Goal: Information Seeking & Learning: Find specific fact

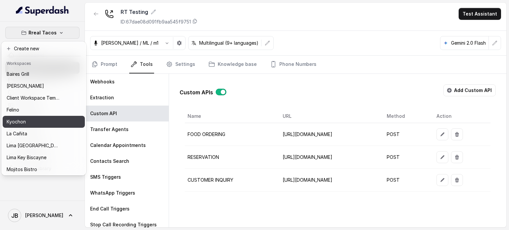
click at [45, 120] on div "Kyochon" at bounding box center [33, 122] width 53 height 8
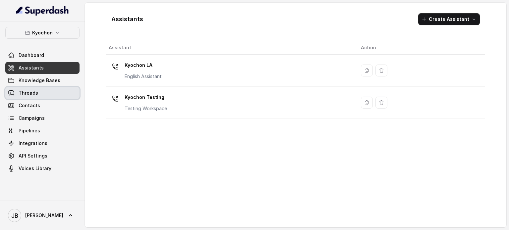
click at [48, 95] on link "Threads" at bounding box center [42, 93] width 74 height 12
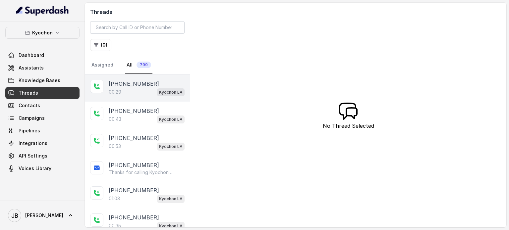
click at [146, 88] on div "00:29 Kyochon LA" at bounding box center [147, 92] width 76 height 9
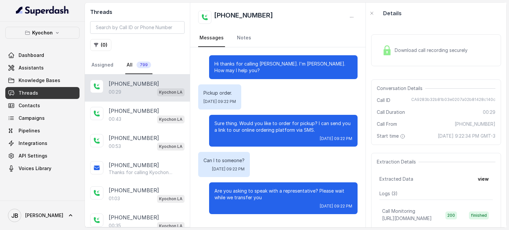
click at [292, 125] on p "Sure thing. Would you like to order for pickup? I can send you a link to our on…" at bounding box center [284, 126] width 138 height 13
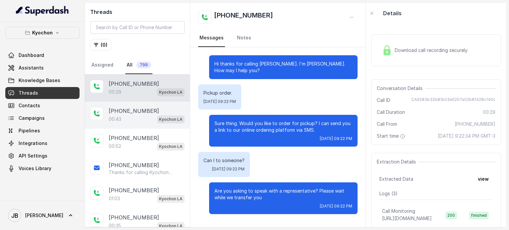
click at [132, 126] on div "[PHONE_NUMBER]:43 Kyochon LA" at bounding box center [137, 115] width 105 height 27
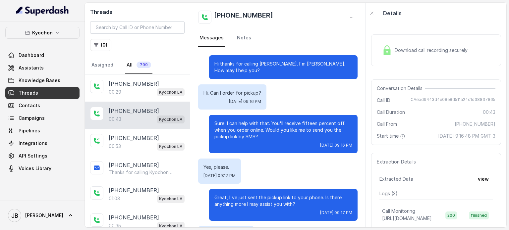
click at [238, 120] on p "Sure, I can help with that. You'll receive fifteen percent off when you order o…" at bounding box center [284, 130] width 138 height 20
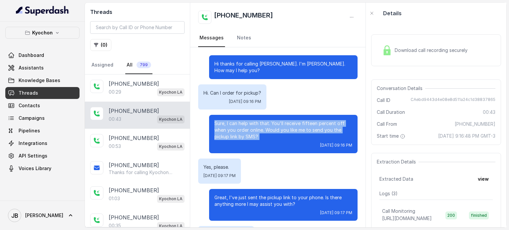
click at [238, 120] on p "Sure, I can help with that. You'll receive fifteen percent off when you order o…" at bounding box center [284, 130] width 138 height 20
click at [252, 135] on div "Sure, I can help with that. You'll receive fifteen percent off when you order o…" at bounding box center [283, 134] width 149 height 38
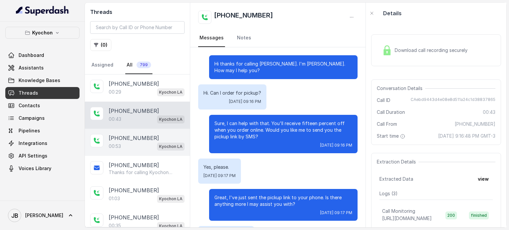
click at [162, 144] on p "Kyochon LA" at bounding box center [171, 147] width 24 height 7
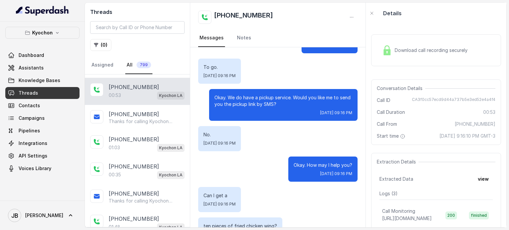
scroll to position [140, 0]
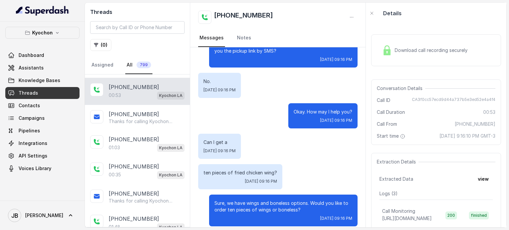
click at [239, 170] on p "ten pieces of fried chicken wing?" at bounding box center [241, 173] width 74 height 7
click at [289, 155] on div "Hi thanks for calling [PERSON_NAME]. I'm [PERSON_NAME]. How may I help you? Hel…" at bounding box center [277, 71] width 175 height 328
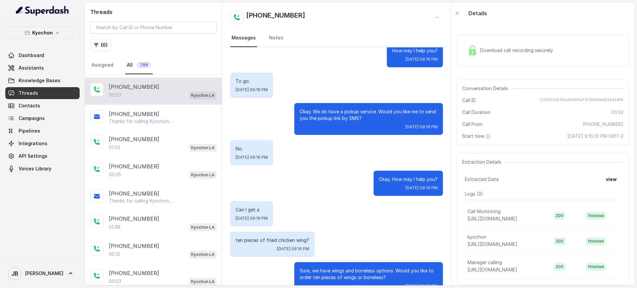
scroll to position [73, 0]
click at [509, 40] on div "Download call recording securely" at bounding box center [542, 50] width 172 height 32
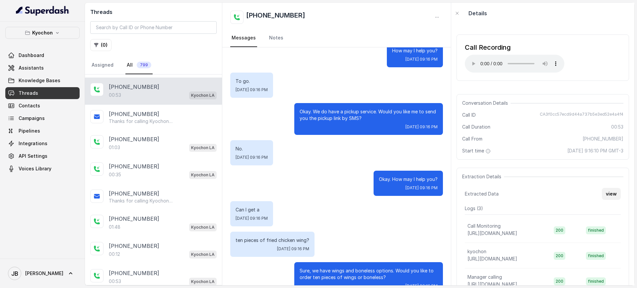
click at [509, 189] on button "view" at bounding box center [611, 194] width 19 height 12
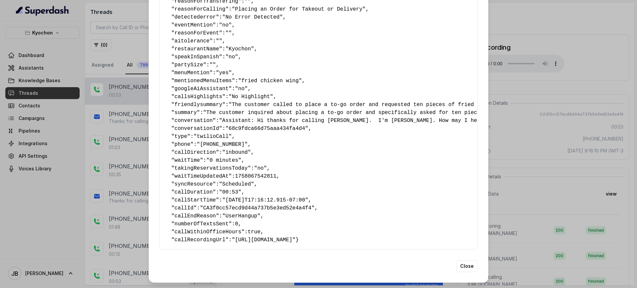
scroll to position [81, 0]
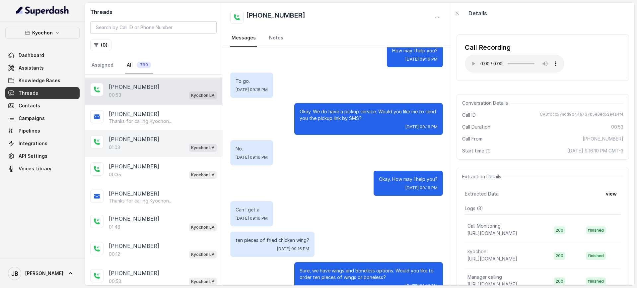
click at [162, 133] on div "[PHONE_NUMBER]:03 Kyochon LA" at bounding box center [153, 143] width 137 height 27
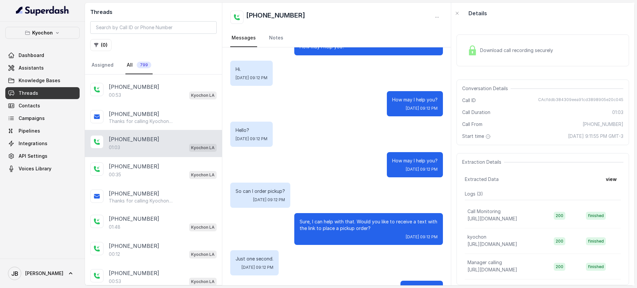
scroll to position [24, 0]
click at [357, 218] on p "Sure, I can help with that. Would you like to receive a text with the link to p…" at bounding box center [368, 224] width 138 height 13
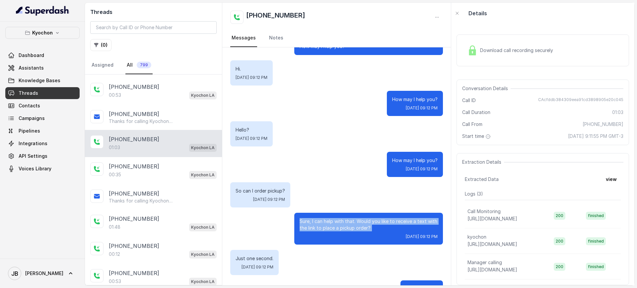
click at [357, 218] on p "Sure, I can help with that. Would you like to receive a text with the link to p…" at bounding box center [368, 224] width 138 height 13
click at [362, 199] on div "So can I order pickup? [DATE] 09:12 PM" at bounding box center [336, 194] width 213 height 25
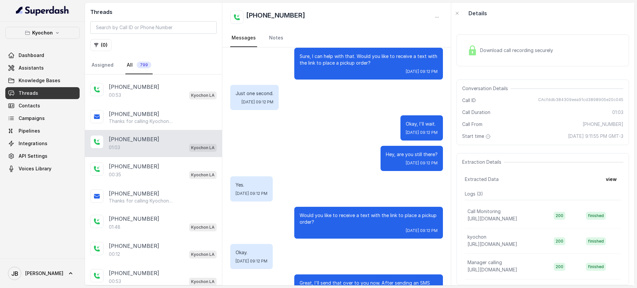
scroll to position [218, 0]
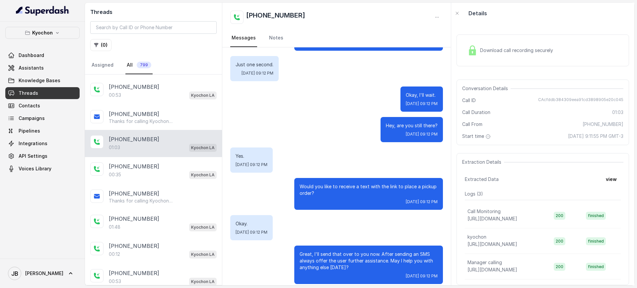
click at [509, 179] on div "Extracted Data view" at bounding box center [543, 179] width 156 height 12
click at [509, 178] on button "view" at bounding box center [611, 179] width 19 height 12
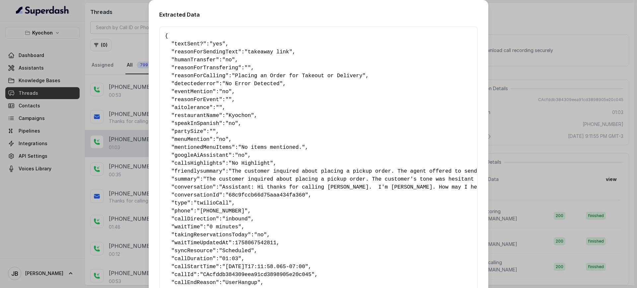
scroll to position [89, 0]
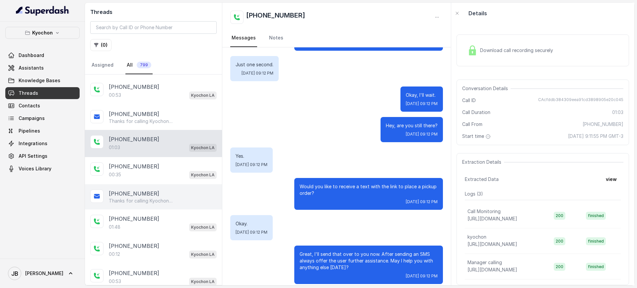
click at [167, 188] on div "[PHONE_NUMBER] Thanks for calling Kyochon Chicken LA! Enjoy 15% off! Here’s the…" at bounding box center [153, 196] width 137 height 25
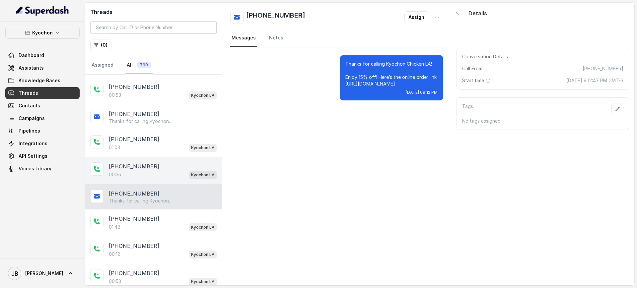
click at [174, 173] on div "00:35 Kyochon LA" at bounding box center [163, 174] width 108 height 9
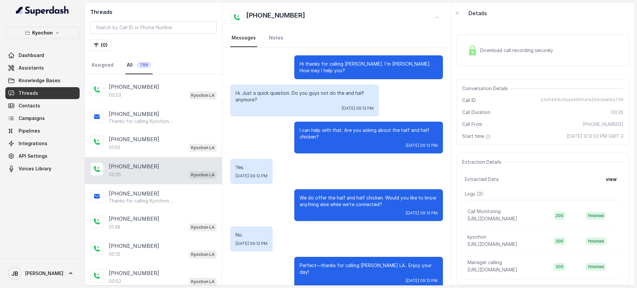
click at [295, 92] on p "Hi. Just a quick question. Do you guys not do the and half anymore?" at bounding box center [304, 96] width 138 height 13
click at [277, 90] on p "Hi. Just a quick question. Do you guys not do the and half anymore?" at bounding box center [304, 96] width 138 height 13
click at [306, 122] on div "I can help with that. Are you asking about the half and half chicken? [DATE] 09…" at bounding box center [368, 138] width 149 height 32
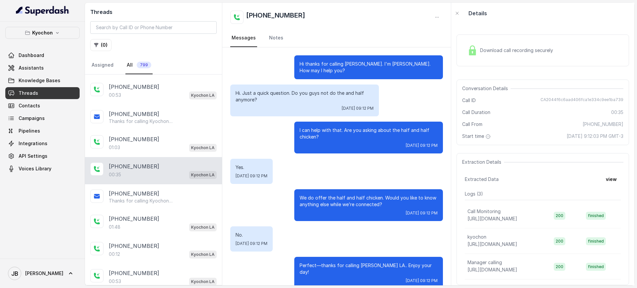
click at [317, 127] on p "I can help with that. Are you asking about the half and half chicken?" at bounding box center [368, 133] width 138 height 13
click at [327, 143] on div "[DATE] 09:12 PM" at bounding box center [368, 145] width 138 height 5
click at [338, 195] on p "We do offer the half and half chicken. Would you like to know anything else whi…" at bounding box center [368, 201] width 138 height 13
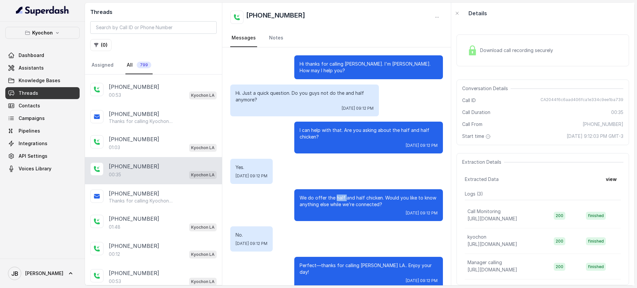
click at [338, 195] on p "We do offer the half and half chicken. Would you like to know anything else whi…" at bounding box center [368, 201] width 138 height 13
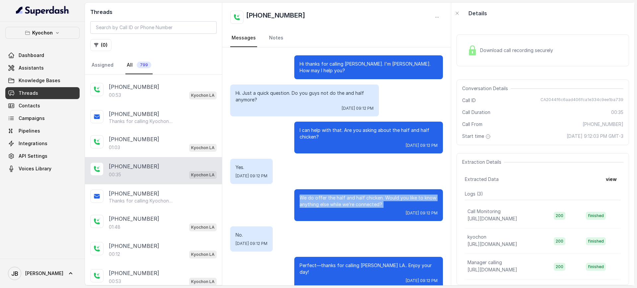
click at [338, 195] on p "We do offer the half and half chicken. Would you like to know anything else whi…" at bounding box center [368, 201] width 138 height 13
click at [358, 211] on div "[DATE] 09:12 PM" at bounding box center [368, 213] width 138 height 5
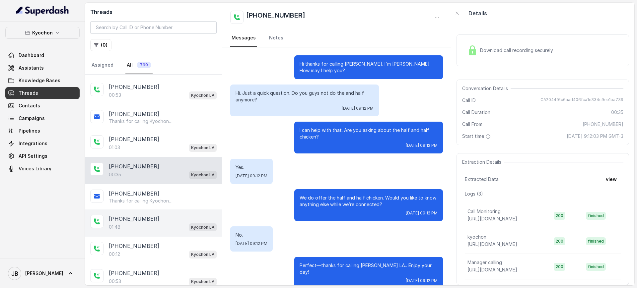
click at [132, 219] on p "[PHONE_NUMBER]" at bounding box center [134, 219] width 50 height 8
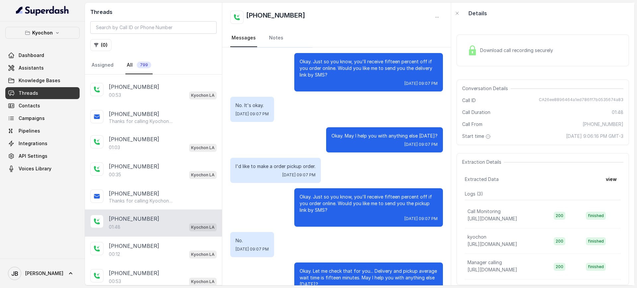
scroll to position [319, 0]
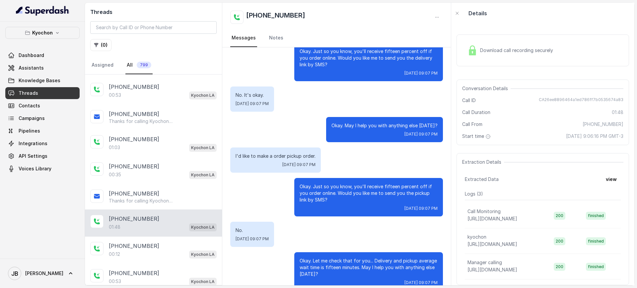
drag, startPoint x: 316, startPoint y: 188, endPoint x: 325, endPoint y: 199, distance: 14.4
click at [325, 199] on div "Okay. Just so you know, you'll receive fifteen percent off if you order online.…" at bounding box center [368, 197] width 149 height 38
click at [152, 230] on div "00:12 Kyochon LA" at bounding box center [163, 254] width 108 height 9
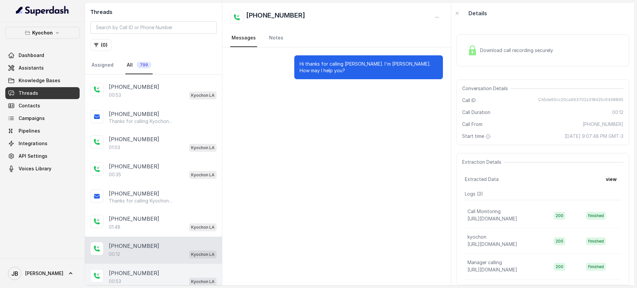
click at [150, 230] on div "00:53 Kyochon LA" at bounding box center [163, 281] width 108 height 9
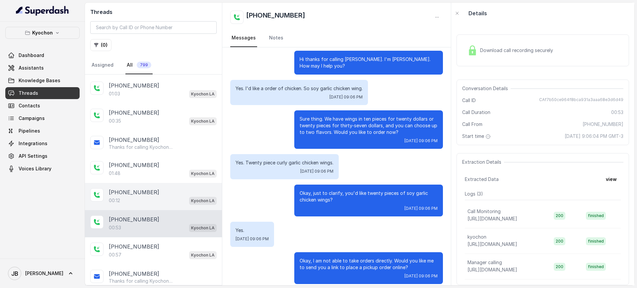
scroll to position [108, 0]
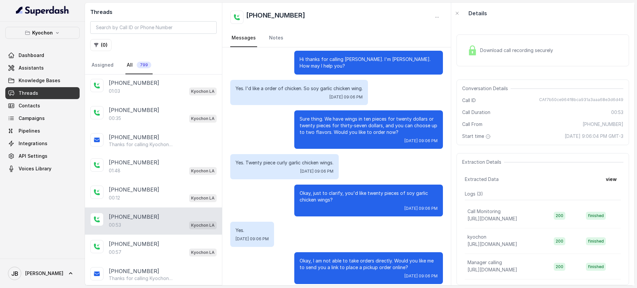
drag, startPoint x: 334, startPoint y: 194, endPoint x: 345, endPoint y: 199, distance: 12.3
click at [345, 199] on div "Okay, just to clarify, you'd like twenty pieces of soy garlic chicken wings? [D…" at bounding box center [368, 201] width 149 height 32
click at [345, 206] on div "[DATE] 09:06 PM" at bounding box center [368, 208] width 138 height 5
drag, startPoint x: 411, startPoint y: 260, endPoint x: 401, endPoint y: 267, distance: 11.5
click at [401, 230] on div "Okay, I am not able to take orders directly. Would you like me to send you a li…" at bounding box center [368, 268] width 149 height 32
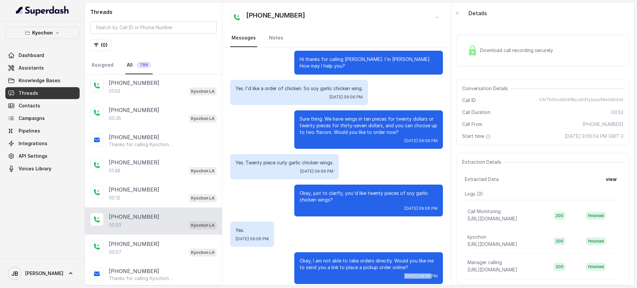
click at [404, 230] on span "[DATE] 09:06 PM" at bounding box center [420, 276] width 33 height 5
click at [430, 230] on div "Okay, I am not able to take orders directly. Would you like me to send you a li…" at bounding box center [368, 268] width 149 height 32
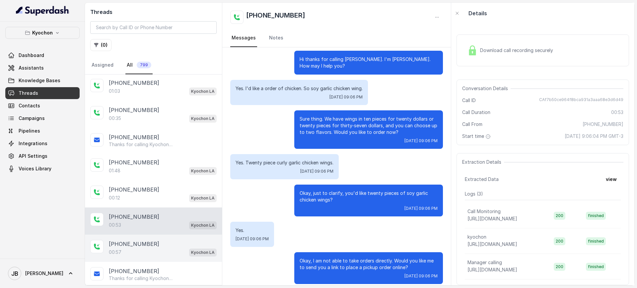
click at [161, 230] on div "[PHONE_NUMBER]" at bounding box center [163, 244] width 108 height 8
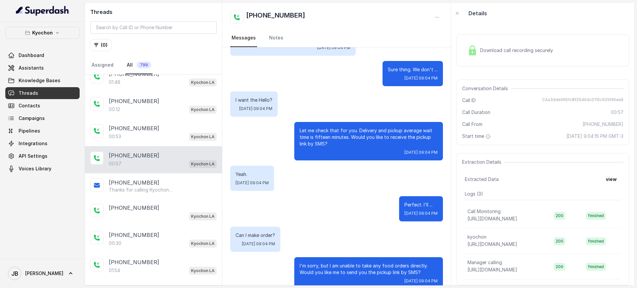
scroll to position [203, 0]
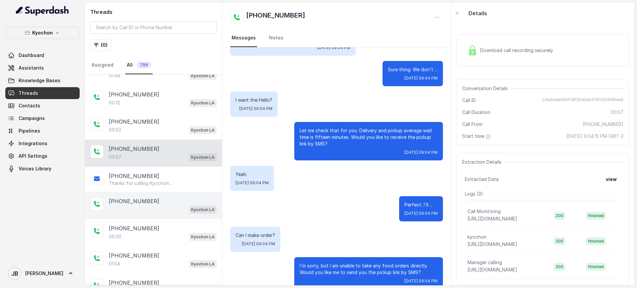
click at [148, 193] on div "[PHONE_NUMBER] Kyochon LA" at bounding box center [153, 205] width 137 height 27
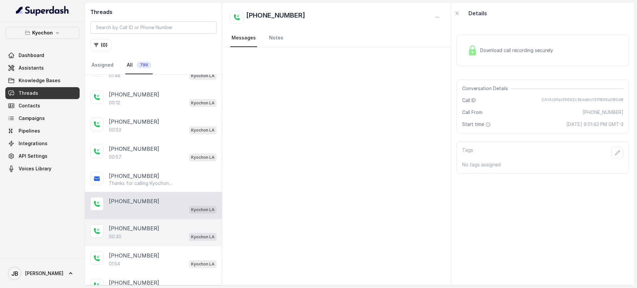
click at [153, 230] on div "00:30 Kyochon LA" at bounding box center [163, 236] width 108 height 9
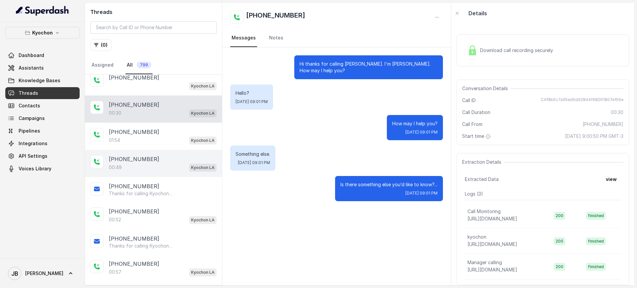
scroll to position [329, 0]
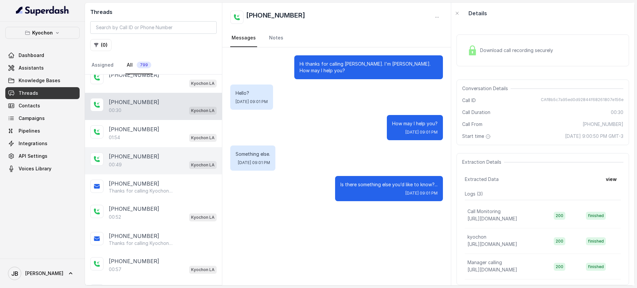
click at [153, 153] on div "[PHONE_NUMBER]" at bounding box center [163, 157] width 108 height 8
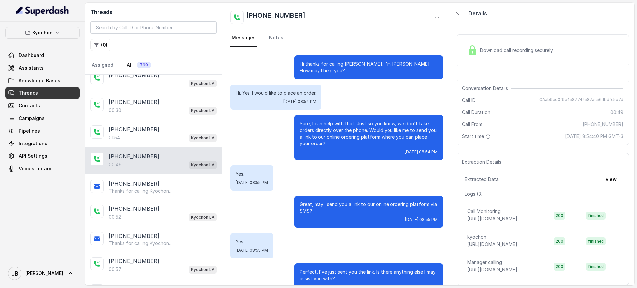
scroll to position [72, 0]
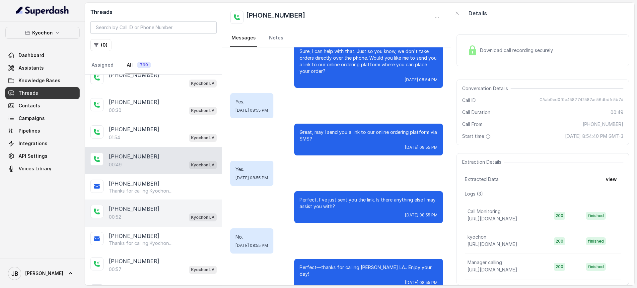
click at [151, 218] on div "00:52 Kyochon LA" at bounding box center [163, 217] width 108 height 9
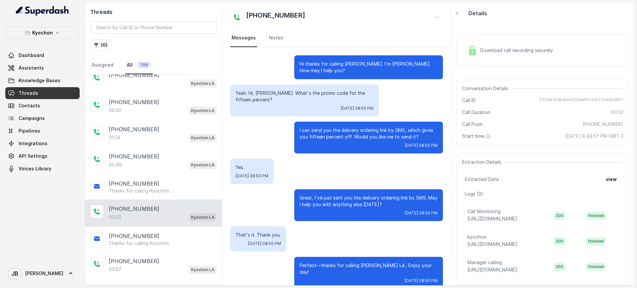
scroll to position [22, 0]
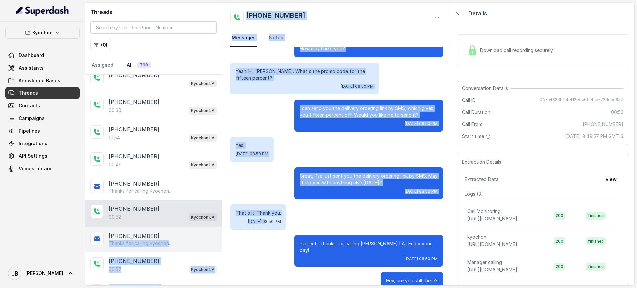
drag, startPoint x: 252, startPoint y: 208, endPoint x: 149, endPoint y: 239, distance: 107.8
click at [149, 230] on div "Threads ( 0 ) Assigned All 799 [PHONE_NUMBER]:29 Kyochon LA [PHONE_NUMBER]:43 K…" at bounding box center [359, 144] width 549 height 283
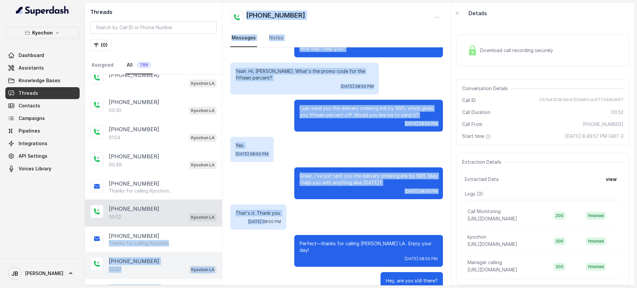
click at [164, 230] on div "[PHONE_NUMBER]" at bounding box center [163, 261] width 108 height 8
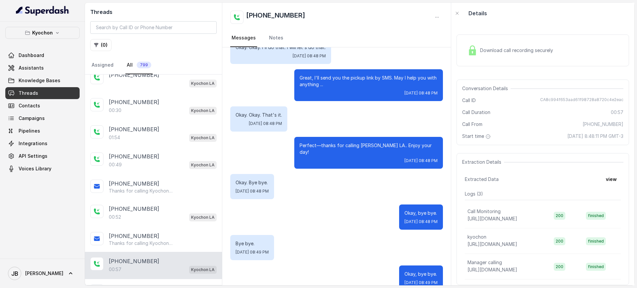
click at [304, 219] on div "Hi thanks for calling [PERSON_NAME]. I'm [PERSON_NAME]. How may I help you? Yea…" at bounding box center [336, 82] width 229 height 432
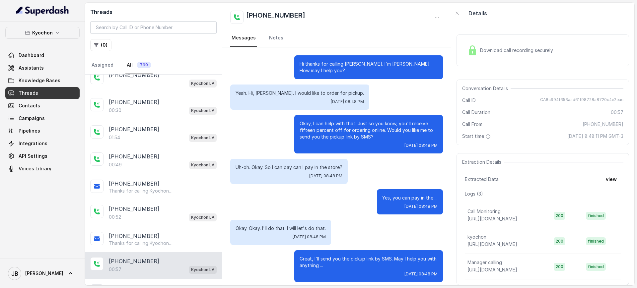
click at [374, 132] on div "Okay, I can help with that. Just so you know, you'll receive fifteen percent of…" at bounding box center [368, 134] width 149 height 38
click at [374, 132] on p "Okay, I can help with that. Just so you know, you'll receive fifteen percent of…" at bounding box center [368, 130] width 138 height 20
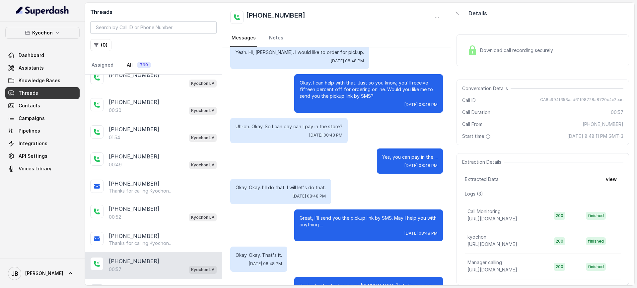
click at [326, 215] on p "Great, I'll send you the pickup link by SMS. May I help you with anything ..." at bounding box center [368, 221] width 138 height 13
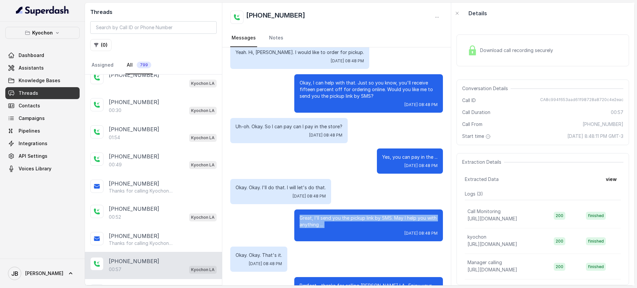
click at [326, 215] on p "Great, I'll send you the pickup link by SMS. May I help you with anything ..." at bounding box center [368, 221] width 138 height 13
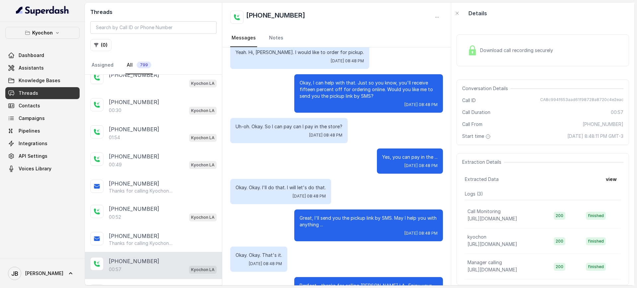
click at [364, 170] on div "Hi thanks for calling [PERSON_NAME]. I'm [PERSON_NAME]. How may I help you? Yea…" at bounding box center [336, 223] width 229 height 432
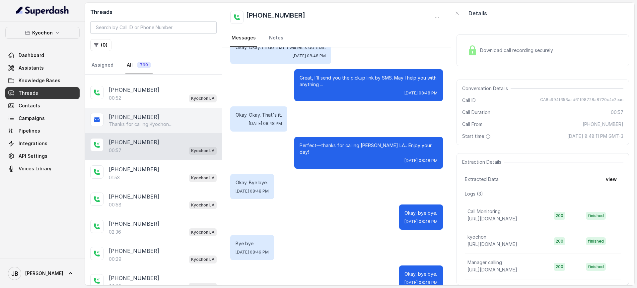
scroll to position [449, 0]
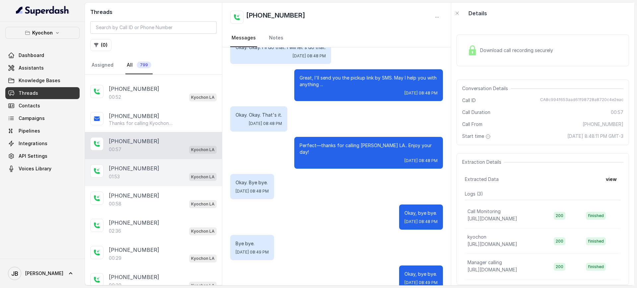
click at [159, 168] on div "[PHONE_NUMBER]" at bounding box center [163, 168] width 108 height 8
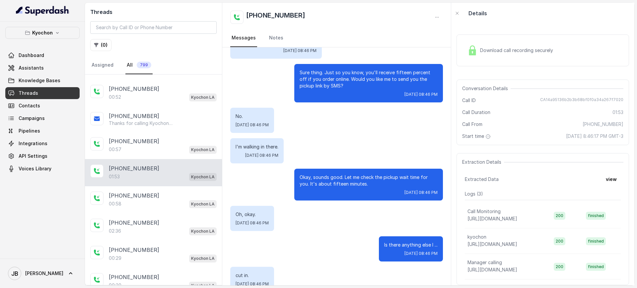
scroll to position [51, 0]
click at [334, 176] on p "Okay, sounds good. Let me check the pickup wait time for you. It's about fiftee…" at bounding box center [368, 180] width 138 height 13
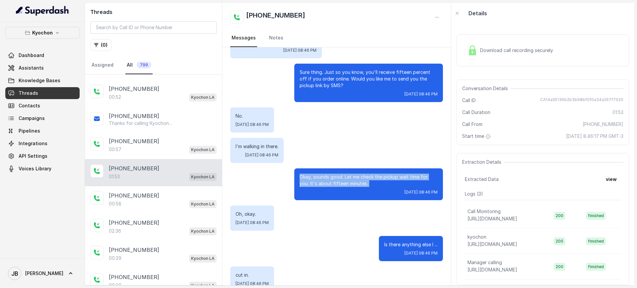
click at [334, 176] on p "Okay, sounds good. Let me check the pickup wait time for you. It's about fiftee…" at bounding box center [368, 180] width 138 height 13
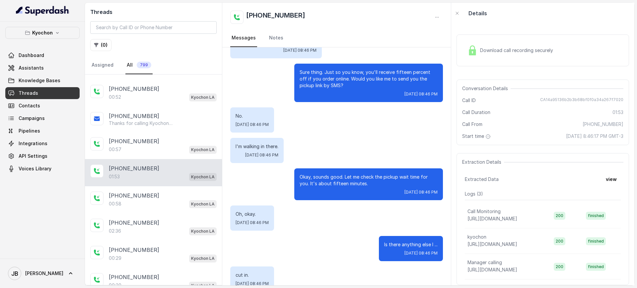
click at [365, 138] on div "I'm walking in there. [DATE] 08:46 PM" at bounding box center [336, 150] width 213 height 25
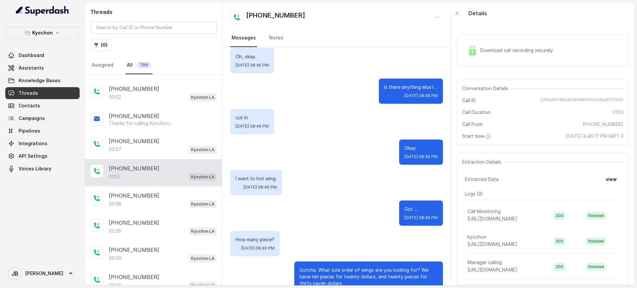
scroll to position [286, 0]
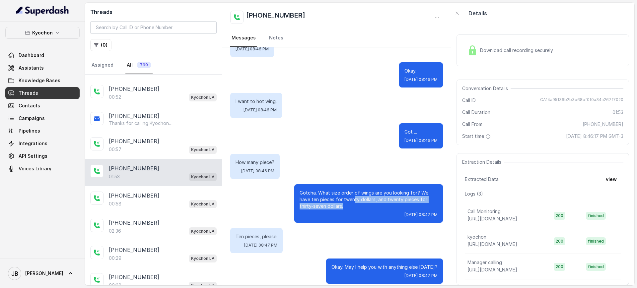
drag, startPoint x: 332, startPoint y: 201, endPoint x: 338, endPoint y: 197, distance: 6.8
click at [338, 197] on p "Gotcha. What size order of wings are you looking for? We have ten pieces for tw…" at bounding box center [368, 200] width 138 height 20
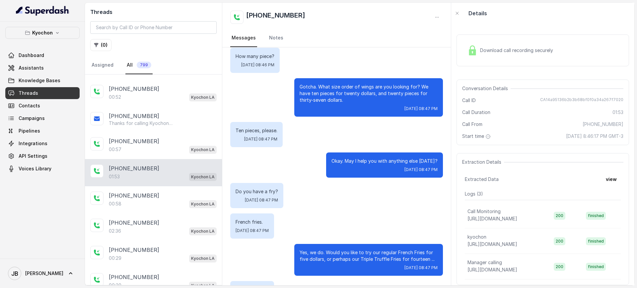
scroll to position [393, 0]
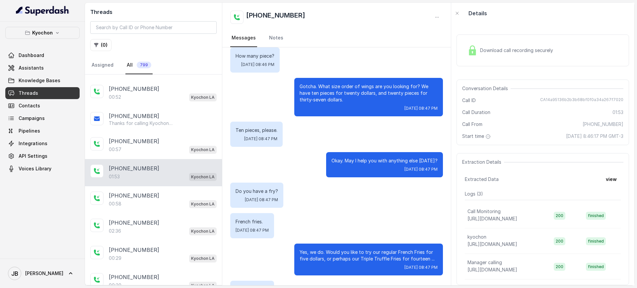
click at [349, 158] on p "Okay. May I help you with anything else [DATE]?" at bounding box center [384, 161] width 106 height 7
click at [347, 198] on div "Do you have a fry? [DATE] 08:47 PM" at bounding box center [336, 195] width 213 height 25
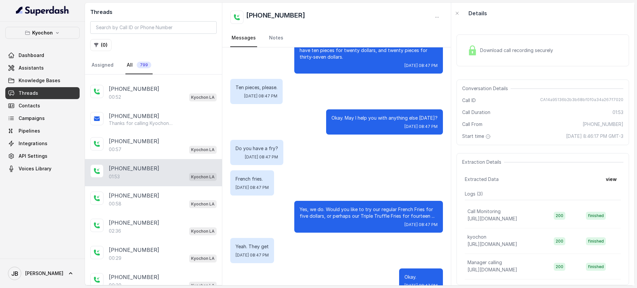
scroll to position [0, 0]
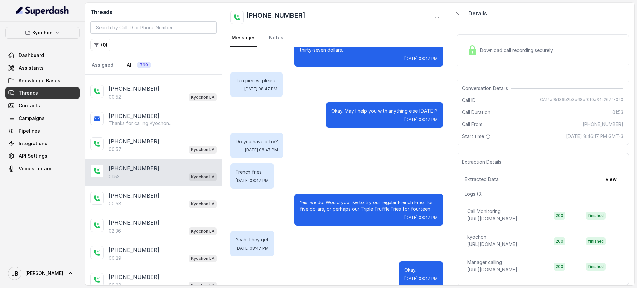
click at [325, 194] on div "Yes, we do. Would you like to try our regular French Fries for five dollars, or…" at bounding box center [368, 210] width 149 height 32
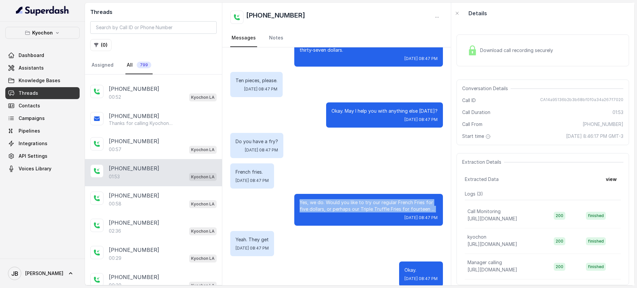
click at [325, 194] on div "Yes, we do. Would you like to try our regular French Fries for five dollars, or…" at bounding box center [368, 210] width 149 height 32
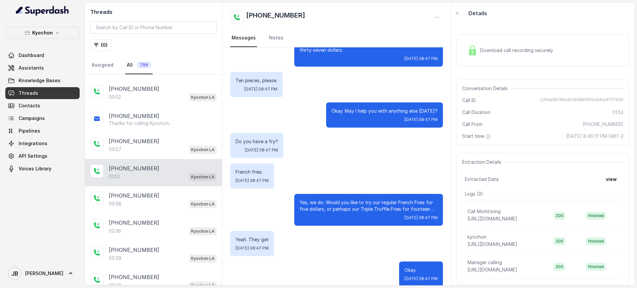
click at [353, 164] on div "French fries. [DATE] 08:47 PM" at bounding box center [336, 176] width 213 height 25
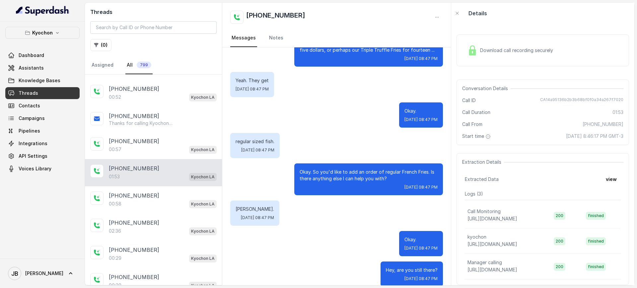
click at [509, 102] on span "CA14a95136b2b3b68bf0f0a34a267f7020" at bounding box center [581, 100] width 83 height 7
copy span "CA14a95136b2b3b68bf0f0a34a267f7020"
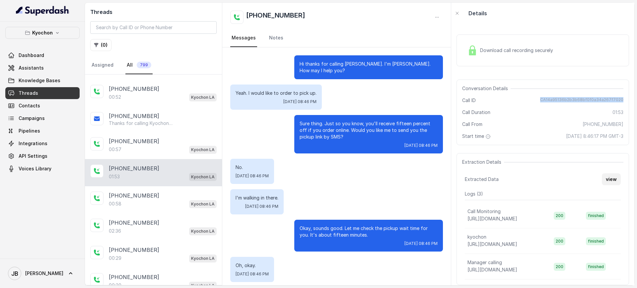
click at [509, 178] on button "view" at bounding box center [611, 179] width 19 height 12
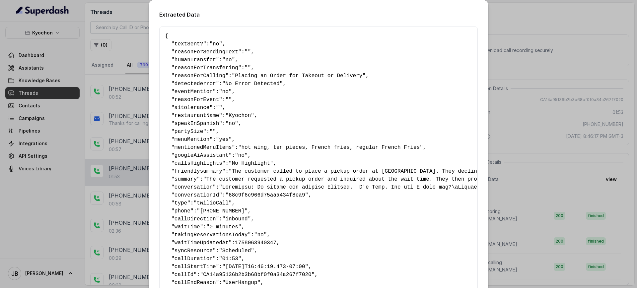
click at [241, 212] on pre "{ " textSent? ": "no" , " reasonForSendingText ": "" , " humanTransfer ": "no" …" at bounding box center [318, 171] width 307 height 279
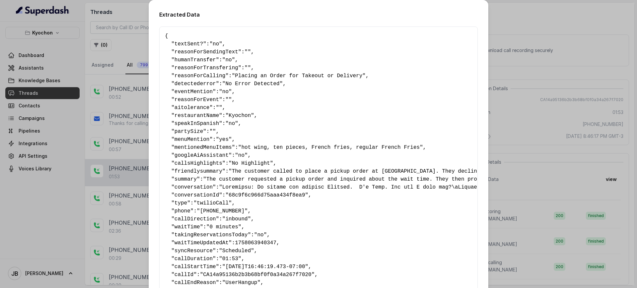
click at [185, 55] on span "reasonForSendingText" at bounding box center [206, 52] width 64 height 6
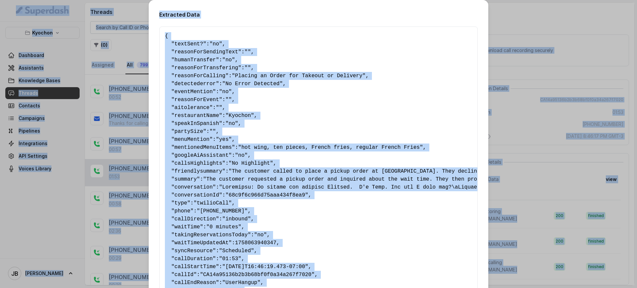
click at [185, 55] on span "reasonForSendingText" at bounding box center [206, 52] width 64 height 6
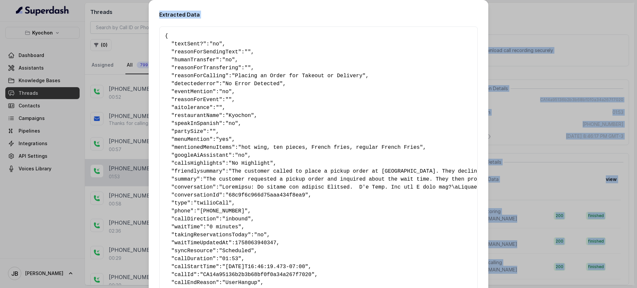
scroll to position [81, 0]
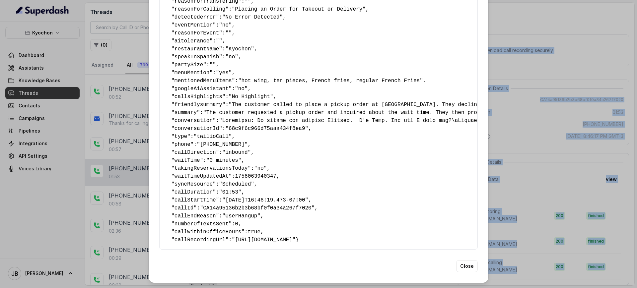
drag, startPoint x: 161, startPoint y: 37, endPoint x: 340, endPoint y: 236, distance: 267.0
click at [340, 230] on div "{ " textSent? ": "no" , " reasonForSendingText ": "" , " humanTransfer ": "no" …" at bounding box center [318, 105] width 318 height 290
copy pre "{ " textSent? ": "no" , " reasonForSendingText ": "" , " humanTransfer ": "no" …"
click at [141, 117] on div "Extracted Data { " textSent? ": "no" , " reasonForSendingText ": "" , " humanTr…" at bounding box center [318, 144] width 637 height 288
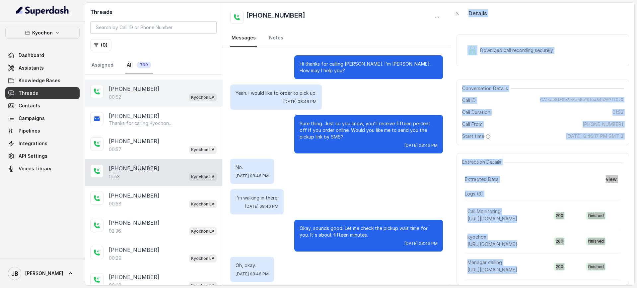
scroll to position [0, 0]
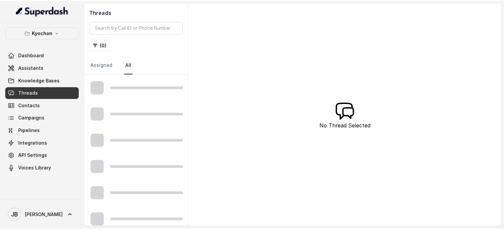
scroll to position [27, 0]
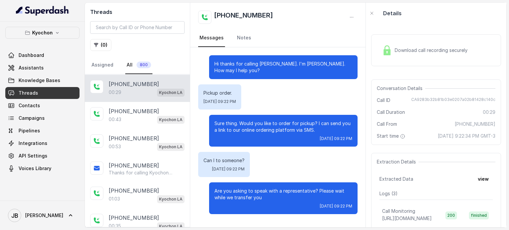
click at [41, 80] on span "Knowledge Bases" at bounding box center [40, 80] width 42 height 7
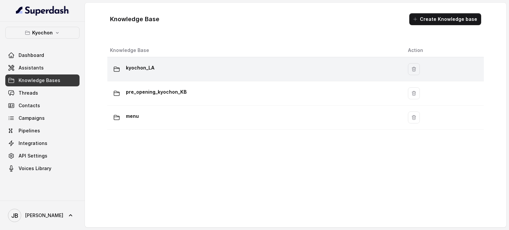
click at [167, 77] on td "kyochon_LA" at bounding box center [254, 69] width 295 height 24
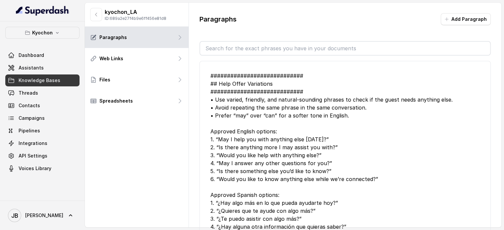
click at [226, 50] on input "text" at bounding box center [345, 48] width 290 height 13
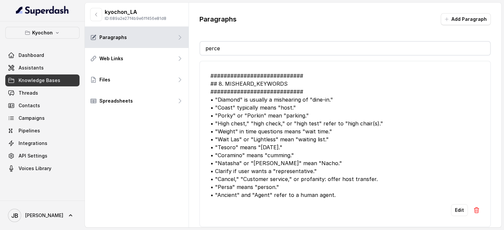
type input "percen"
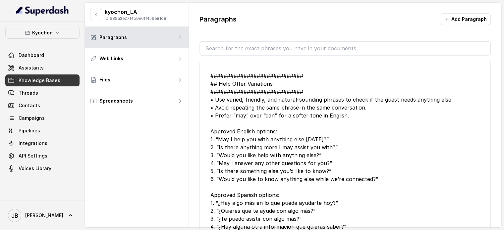
type input "%"
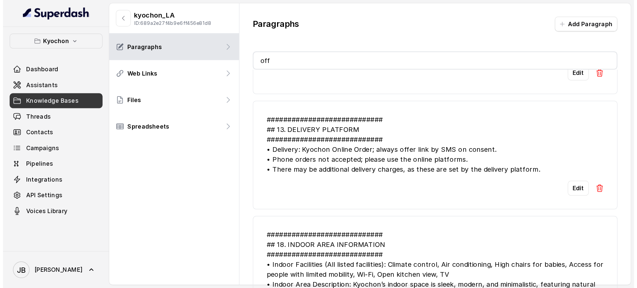
scroll to position [888, 0]
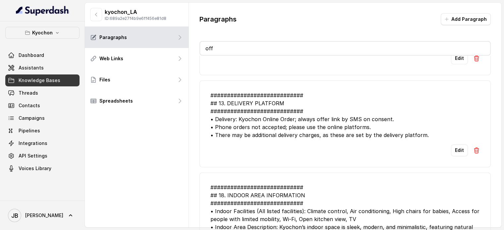
type input "of"
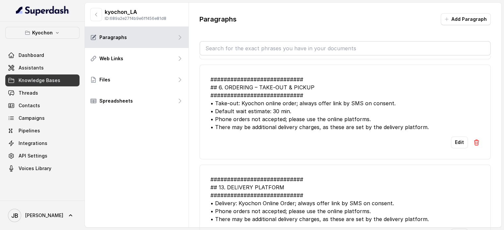
click at [98, 15] on icon "button" at bounding box center [96, 14] width 5 height 5
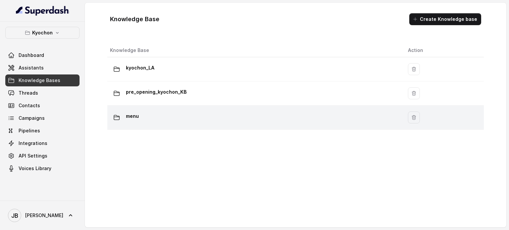
click at [142, 121] on div "menu" at bounding box center [254, 117] width 288 height 13
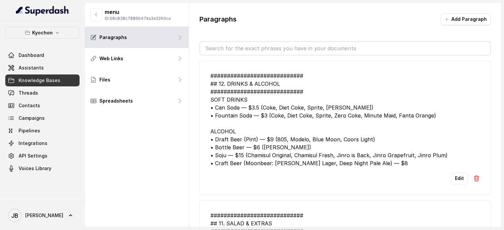
click at [251, 53] on input "text" at bounding box center [345, 48] width 290 height 13
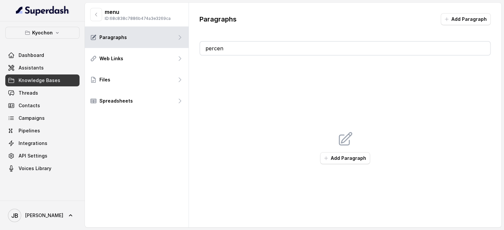
type input "percent"
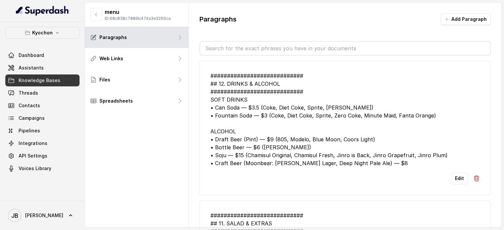
type input "%"
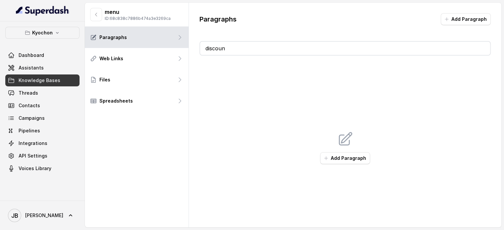
type input "discount"
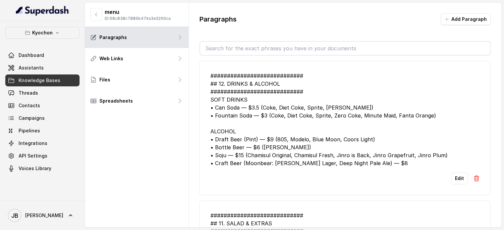
click at [100, 17] on button "button" at bounding box center [96, 14] width 12 height 13
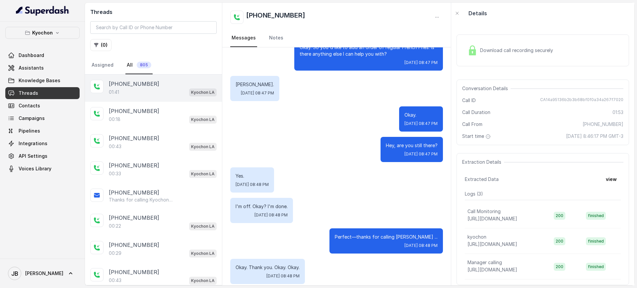
click at [172, 86] on div "+14043338341" at bounding box center [163, 84] width 108 height 8
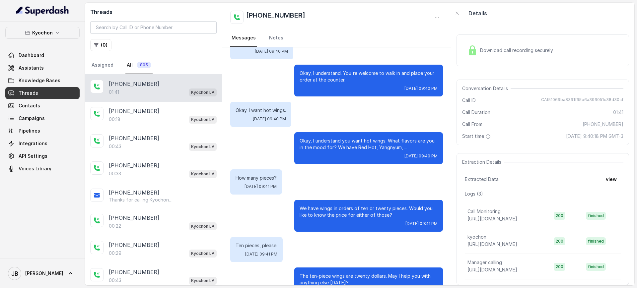
scroll to position [125, 0]
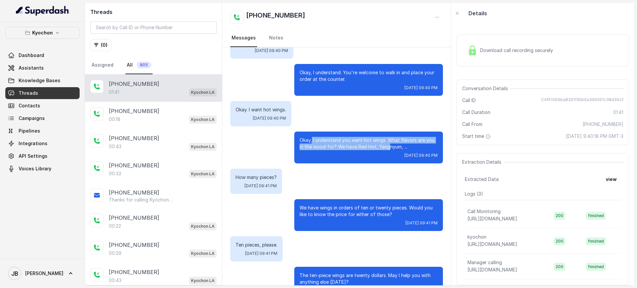
drag, startPoint x: 305, startPoint y: 131, endPoint x: 383, endPoint y: 142, distance: 78.3
click at [383, 142] on p "Okay, I understand you want hot wings. What flavors are you in the mood for? We…" at bounding box center [368, 143] width 138 height 13
click at [392, 142] on p "Okay, I understand you want hot wings. What flavors are you in the mood for? We…" at bounding box center [368, 143] width 138 height 13
drag, startPoint x: 392, startPoint y: 142, endPoint x: 281, endPoint y: 143, distance: 111.1
click at [281, 143] on div "Okay, I understand you want hot wings. What flavors are you in the mood for? We…" at bounding box center [336, 148] width 213 height 32
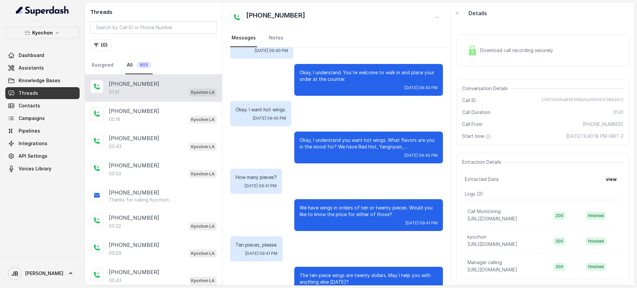
click at [303, 137] on p "Okay, I understand you want hot wings. What flavors are you in the mood for? We…" at bounding box center [368, 143] width 138 height 13
drag, startPoint x: 301, startPoint y: 132, endPoint x: 368, endPoint y: 137, distance: 67.5
click at [368, 137] on p "Okay, I understand you want hot wings. What flavors are you in the mood for? We…" at bounding box center [368, 143] width 138 height 13
click at [380, 140] on p "Okay, I understand you want hot wings. What flavors are you in the mood for? We…" at bounding box center [368, 143] width 138 height 13
drag, startPoint x: 396, startPoint y: 140, endPoint x: 337, endPoint y: 126, distance: 60.3
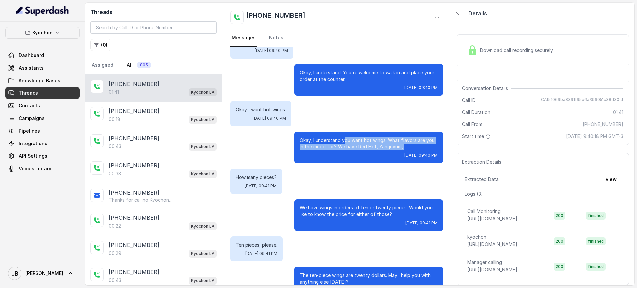
click at [337, 132] on div "Okay, I understand you want hot wings. What flavors are you in the mood for? We…" at bounding box center [368, 148] width 149 height 32
drag, startPoint x: 317, startPoint y: 130, endPoint x: 409, endPoint y: 143, distance: 92.2
click at [409, 143] on div "Okay, I understand you want hot wings. What flavors are you in the mood for? We…" at bounding box center [368, 148] width 149 height 32
click at [408, 143] on p "Okay, I understand you want hot wings. What flavors are you in the mood for? We…" at bounding box center [368, 143] width 138 height 13
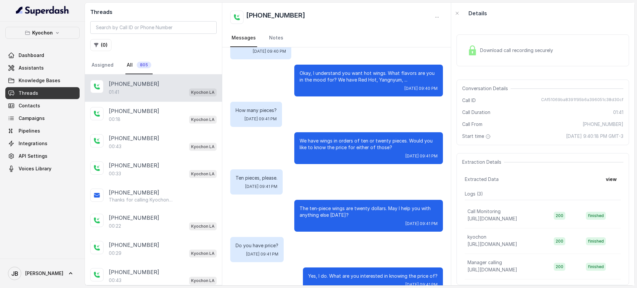
scroll to position [0, 0]
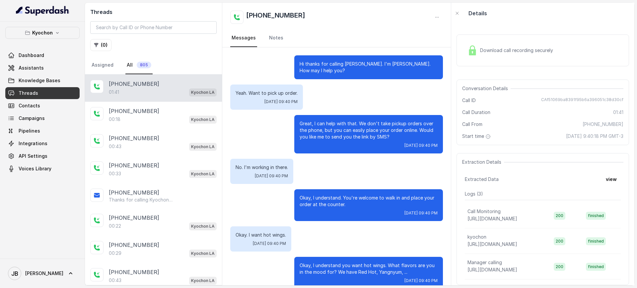
click at [330, 120] on p "Great, I can help with that. We don't take pickup orders over the phone, but yo…" at bounding box center [368, 130] width 138 height 20
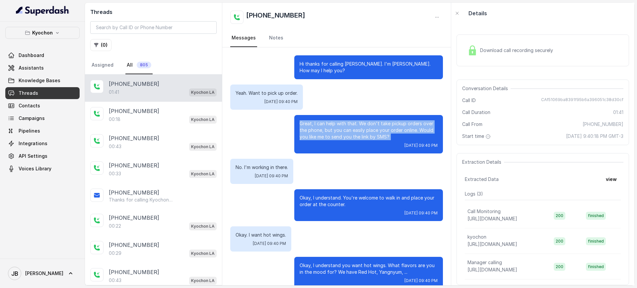
click at [330, 120] on p "Great, I can help with that. We don't take pickup orders over the phone, but yo…" at bounding box center [368, 130] width 138 height 20
click at [370, 123] on p "Great, I can help with that. We don't take pickup orders over the phone, but yo…" at bounding box center [368, 130] width 138 height 20
